Goal: Use online tool/utility: Use online tool/utility

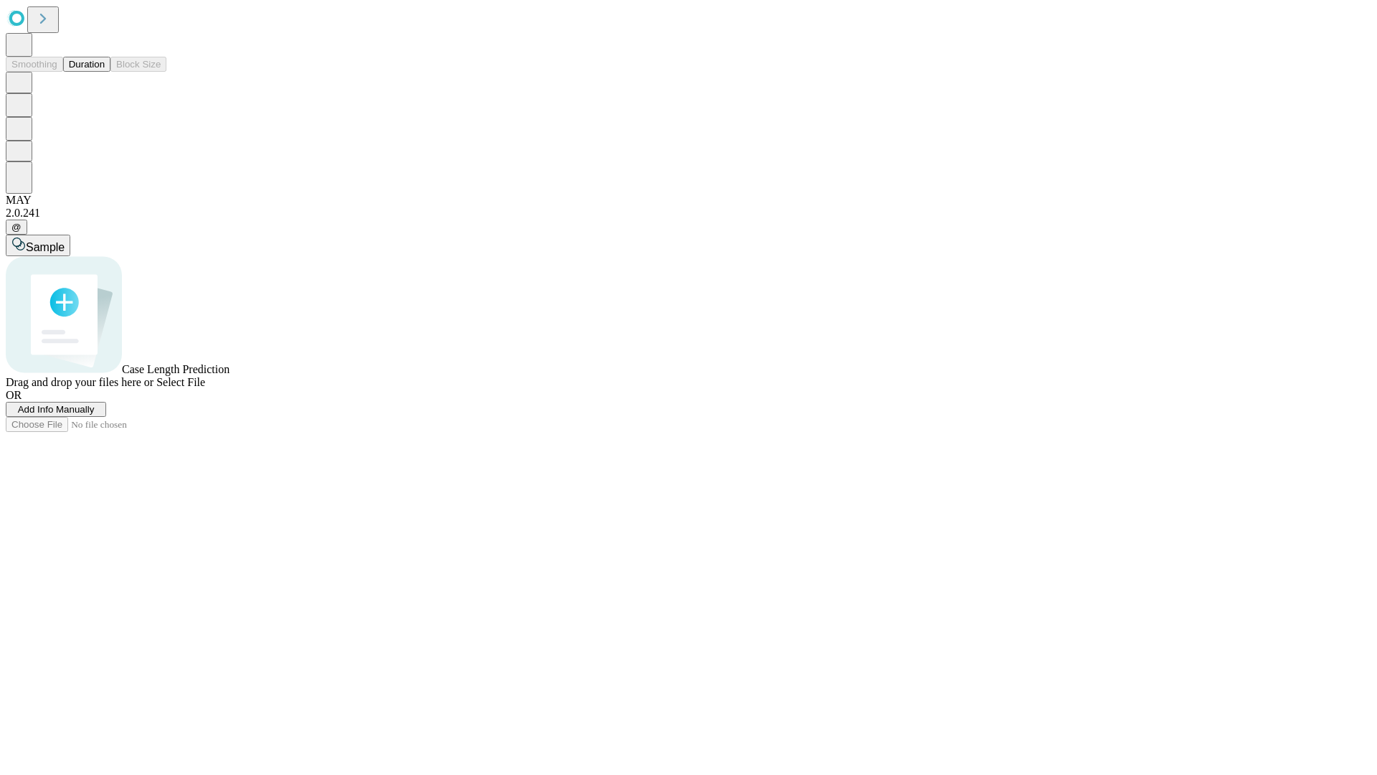
click at [205, 388] on span "Select File" at bounding box center [180, 382] width 49 height 12
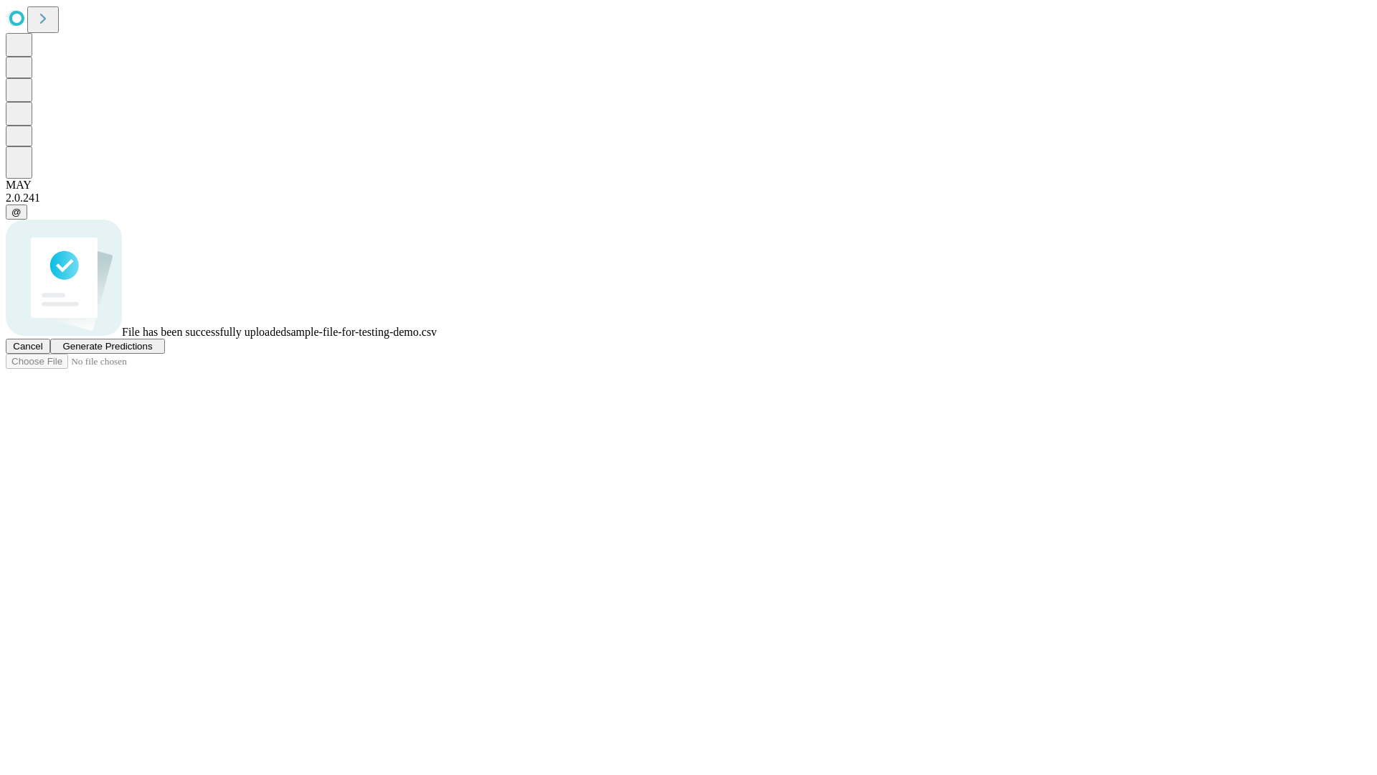
click at [152, 352] on span "Generate Predictions" at bounding box center [107, 346] width 90 height 11
